Goal: Information Seeking & Learning: Learn about a topic

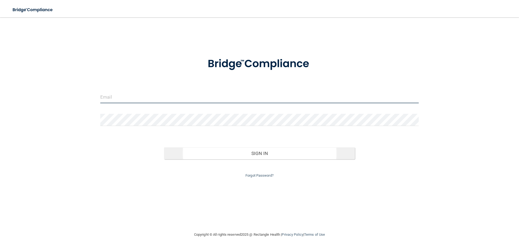
type input "[EMAIL_ADDRESS][DOMAIN_NAME]"
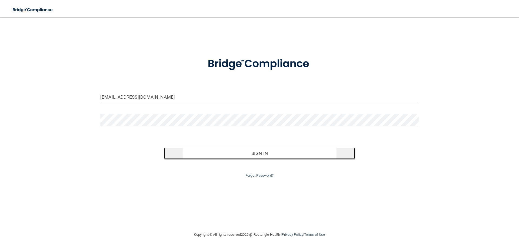
click at [258, 157] on button "Sign In" at bounding box center [259, 153] width 191 height 12
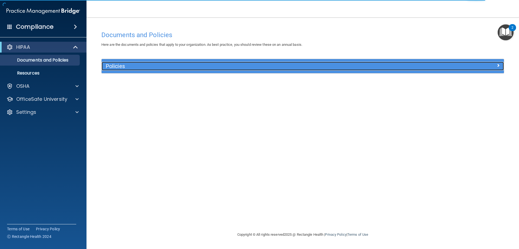
click at [218, 64] on h5 "Policies" at bounding box center [253, 66] width 294 height 6
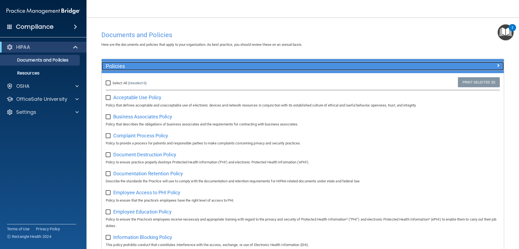
click at [218, 64] on h5 "Policies" at bounding box center [253, 66] width 294 height 6
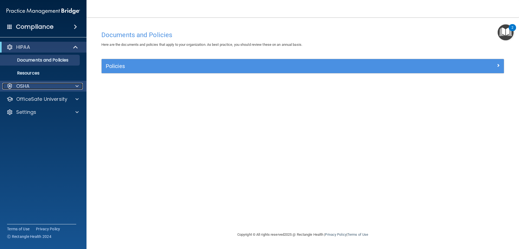
click at [36, 84] on div "OSHA" at bounding box center [35, 86] width 67 height 6
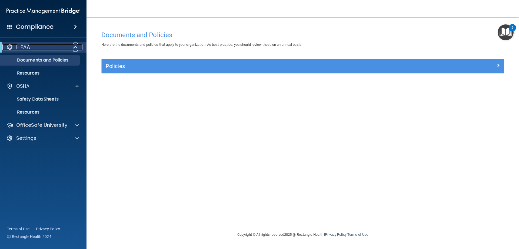
click at [76, 47] on span at bounding box center [76, 47] width 5 height 6
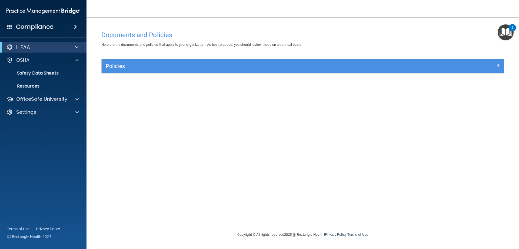
click at [76, 25] on span at bounding box center [75, 27] width 3 height 6
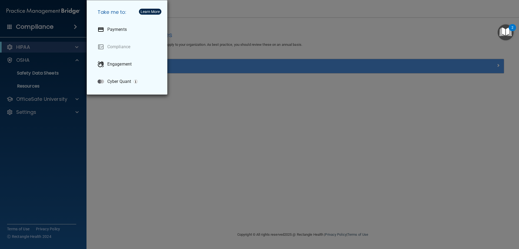
click at [123, 179] on div "Take me to: Payments Compliance Engagement Cyber Quant" at bounding box center [259, 124] width 519 height 249
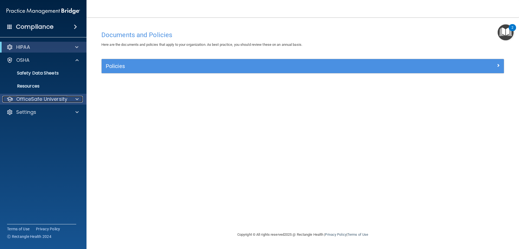
click at [64, 100] on p "OfficeSafe University" at bounding box center [41, 99] width 51 height 6
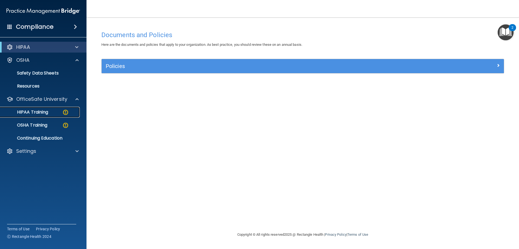
click at [49, 114] on div "HIPAA Training" at bounding box center [41, 111] width 74 height 5
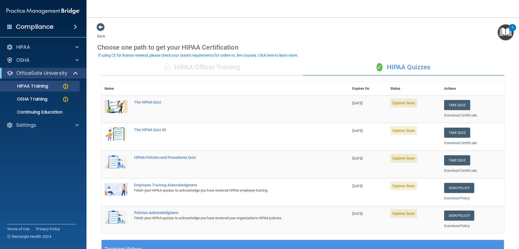
click at [240, 73] on div "✓ HIPAA Officer Training" at bounding box center [202, 67] width 202 height 16
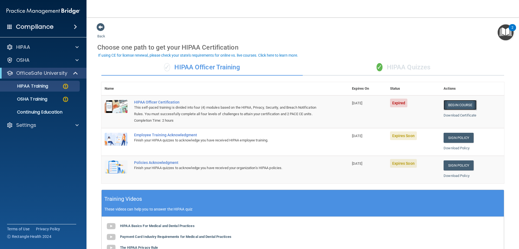
click at [454, 105] on link "Begin Course" at bounding box center [460, 105] width 33 height 10
